Goal: Information Seeking & Learning: Check status

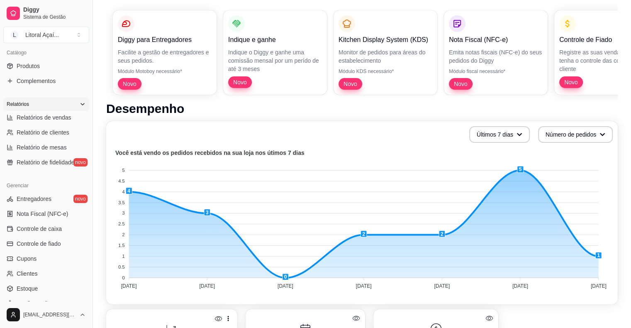
scroll to position [186, 0]
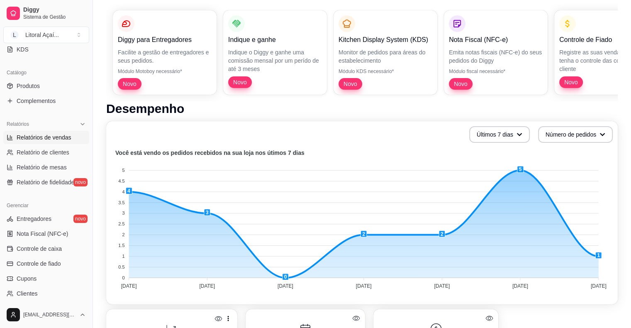
click at [65, 139] on span "Relatórios de vendas" at bounding box center [44, 137] width 55 height 8
select select "ALL"
select select "0"
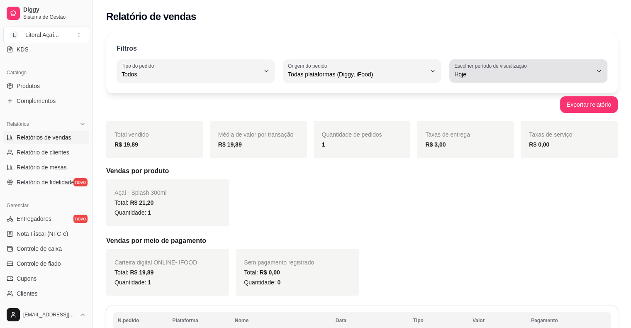
click at [476, 73] on span "Hoje" at bounding box center [523, 74] width 138 height 8
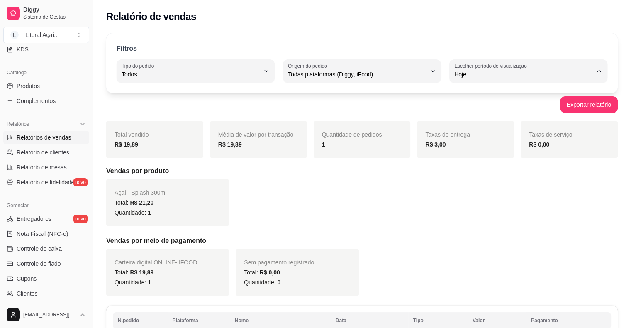
click at [474, 134] on span "15 dias" at bounding box center [524, 134] width 131 height 8
type input "15"
select select "15"
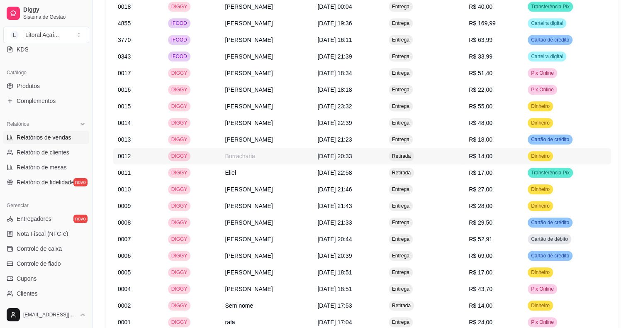
scroll to position [829, 0]
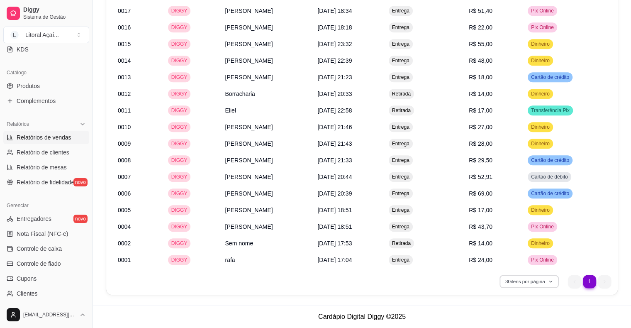
click at [520, 284] on button "30 itens por página" at bounding box center [528, 281] width 59 height 13
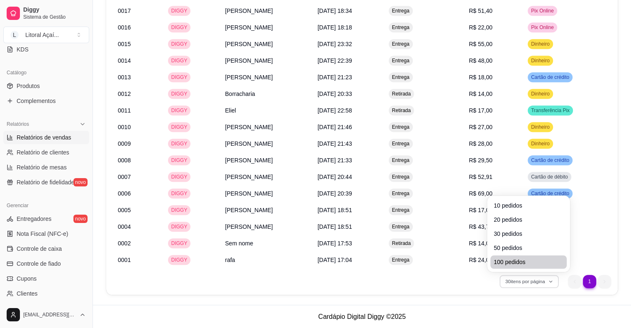
click at [518, 260] on span "100 pedidos" at bounding box center [528, 261] width 70 height 8
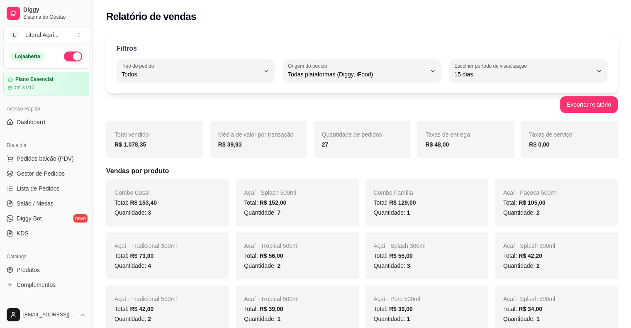
scroll to position [0, 0]
click at [53, 134] on div "Acesso Rápido Dashboard" at bounding box center [46, 117] width 92 height 33
click at [23, 126] on span "Dashboard" at bounding box center [31, 124] width 29 height 8
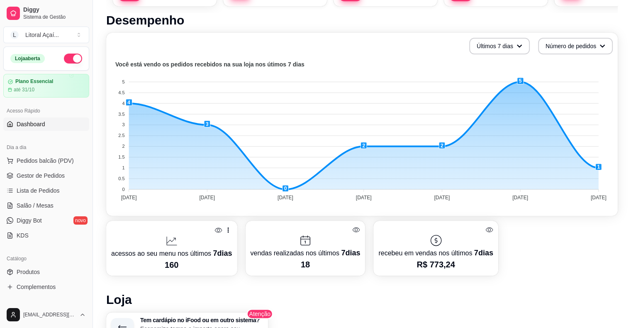
scroll to position [332, 0]
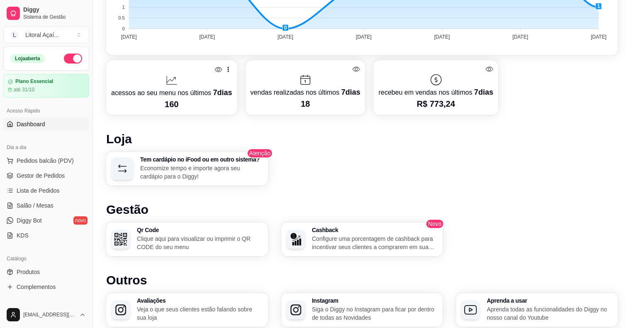
drag, startPoint x: 342, startPoint y: 117, endPoint x: 459, endPoint y: 119, distance: 116.9
click at [458, 119] on div "Desempenho Últimos 7 dias Número de pedidos Você está vendo os pedidos recebido…" at bounding box center [361, 112] width 511 height 521
click at [459, 119] on div "Desempenho Últimos 7 dias Número de pedidos Você está vendo os pedidos recebido…" at bounding box center [361, 112] width 511 height 521
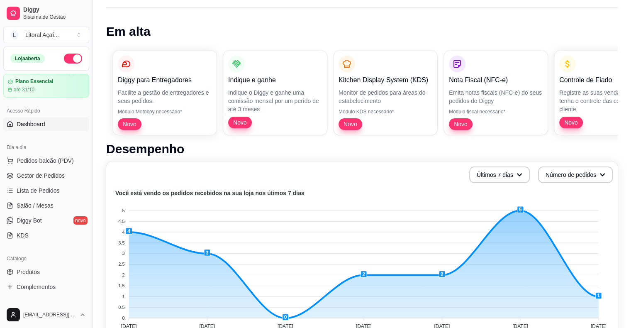
scroll to position [37, 0]
